Goal: Use online tool/utility

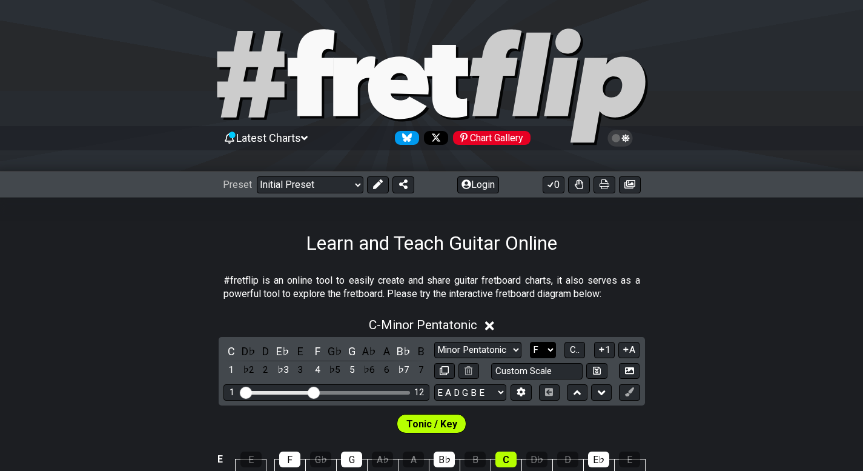
scroll to position [182, 0]
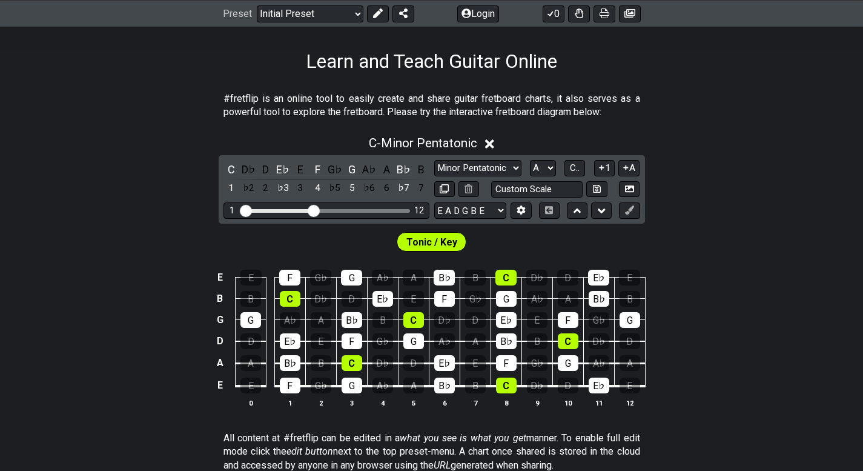
click at [530, 160] on select "A♭ A A♯ B♭ B C C♯ D♭ D D♯ E♭ E F F♯ G♭ G G♯" at bounding box center [543, 168] width 26 height 16
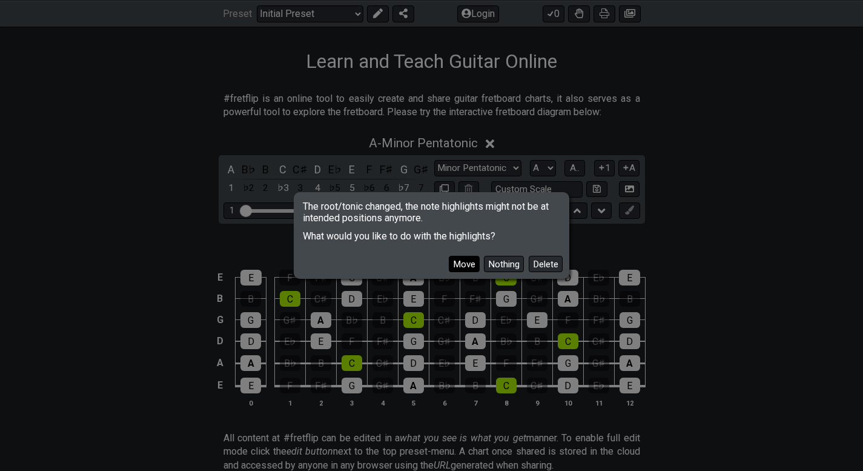
click at [474, 266] on button "Move" at bounding box center [464, 264] width 31 height 16
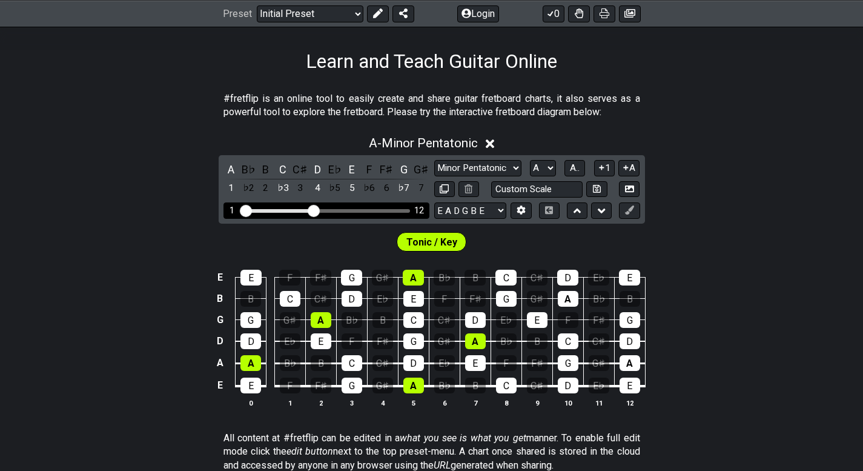
click at [351, 210] on div "Visible fret range" at bounding box center [326, 211] width 168 height 4
drag, startPoint x: 310, startPoint y: 210, endPoint x: 334, endPoint y: 208, distance: 24.3
click at [334, 210] on input "Visible fret range" at bounding box center [326, 210] width 172 height 0
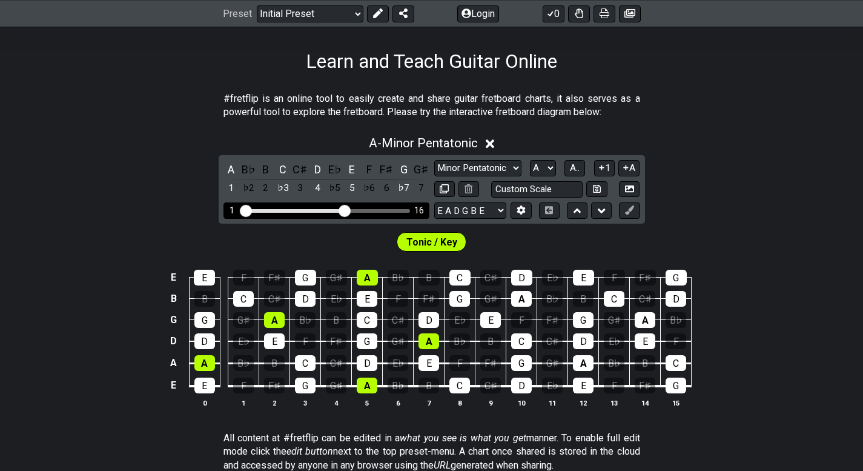
drag, startPoint x: 336, startPoint y: 210, endPoint x: 343, endPoint y: 210, distance: 7.3
click at [343, 210] on input "Visible fret range" at bounding box center [326, 210] width 172 height 0
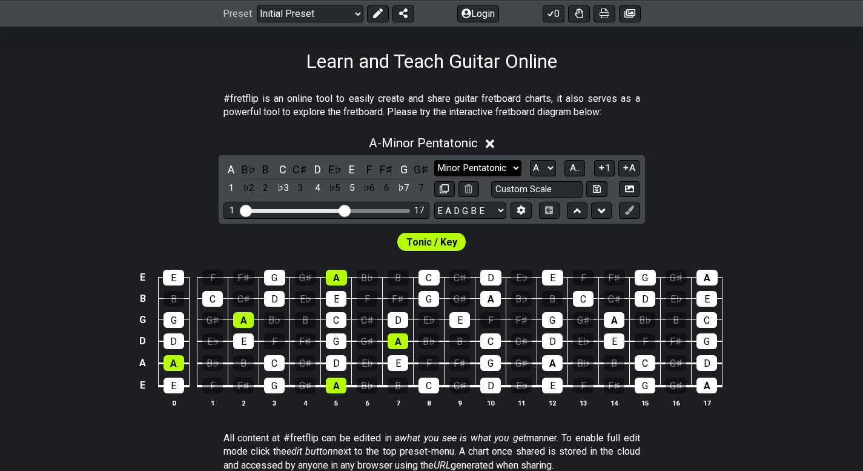
click at [486, 168] on select "Minor Pentatonic Click to edit Minor Pentatonic Major Pentatonic Minor Blues Ma…" at bounding box center [477, 168] width 87 height 16
click at [511, 127] on div "#fretflip is an online tool to easily create and share guitar fretboard charts,…" at bounding box center [432, 108] width 417 height 42
click at [552, 164] on select "A♭ A A♯ B♭ B C C♯ D♭ D D♯ E♭ E F F♯ G♭ G G♯" at bounding box center [543, 168] width 26 height 16
select select "G"
click at [530, 160] on select "A♭ A A♯ B♭ B C C♯ D♭ D D♯ E♭ E F F♯ G♭ G G♯" at bounding box center [543, 168] width 26 height 16
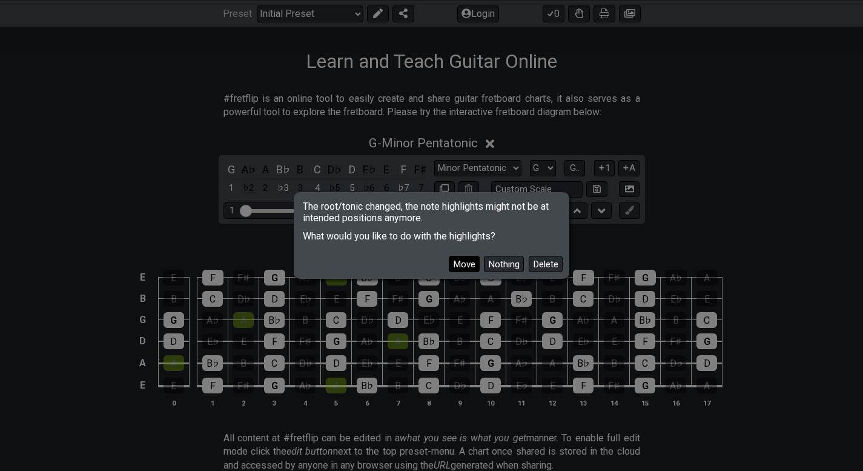
click at [455, 262] on button "Move" at bounding box center [464, 264] width 31 height 16
